Goal: Task Accomplishment & Management: Manage account settings

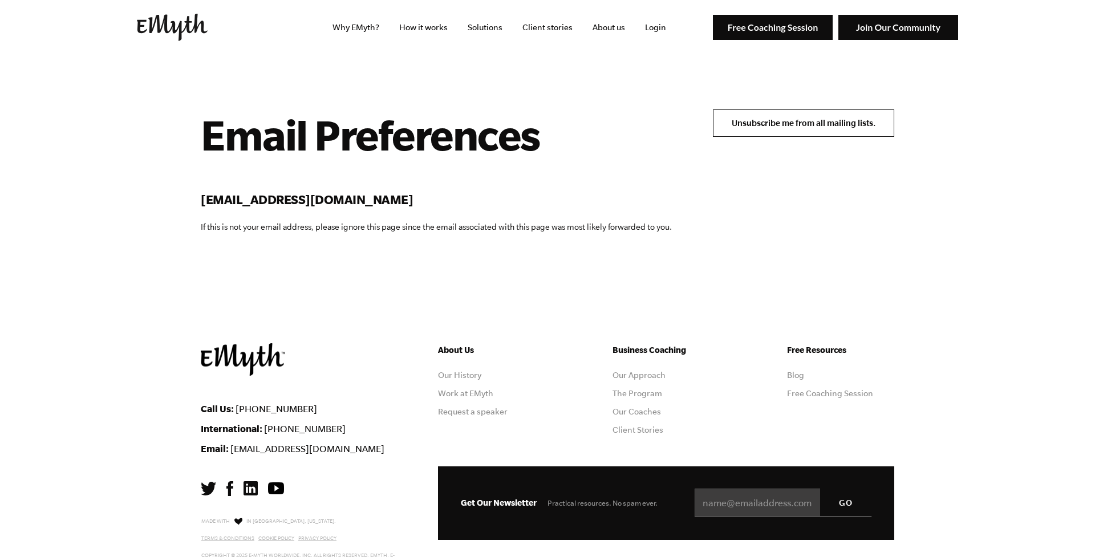
click at [823, 123] on input "Unsubscribe me from all mailing lists." at bounding box center [803, 123] width 181 height 27
click at [816, 122] on input "Unsubscribe me from all mailing lists." at bounding box center [803, 123] width 181 height 27
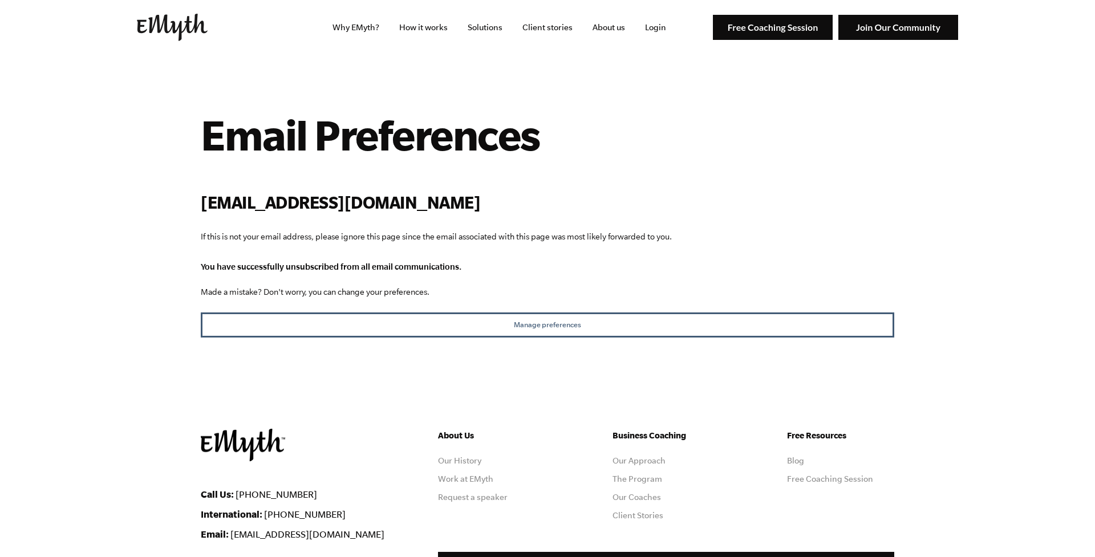
click at [709, 217] on div "Email Preferences sop***@birchtreecentre.com.au If this is not your email addre…" at bounding box center [548, 177] width 694 height 134
